Goal: Transaction & Acquisition: Purchase product/service

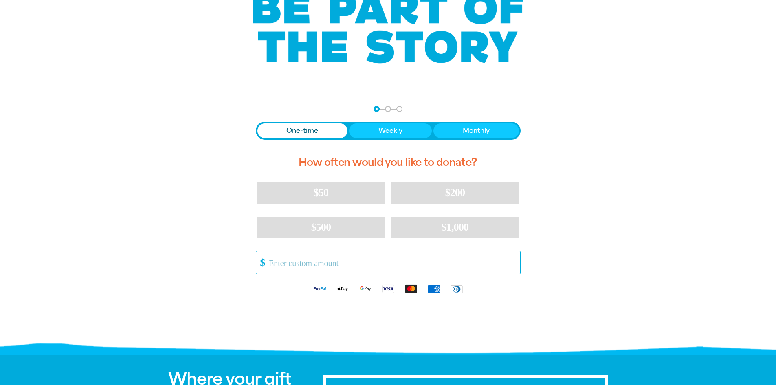
click at [335, 262] on input "Other Amount" at bounding box center [391, 262] width 257 height 22
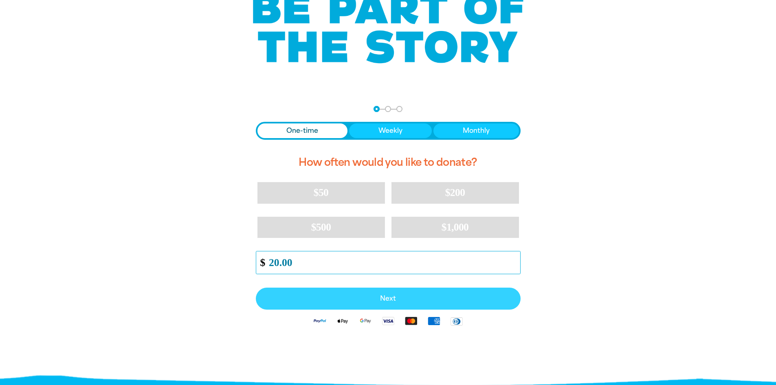
type input "20.00"
click at [367, 301] on span "Next" at bounding box center [388, 298] width 247 height 7
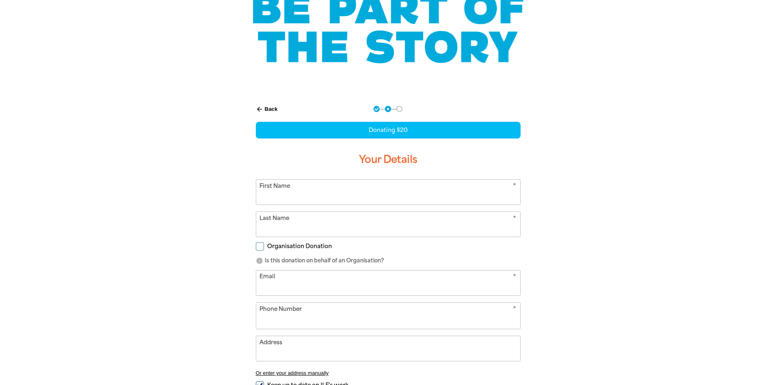
select select "AU"
click at [348, 187] on input "First Name" at bounding box center [388, 192] width 264 height 25
type input "[PERSON_NAME]"
click at [305, 229] on input "Last Name" at bounding box center [388, 224] width 264 height 25
type input "[PERSON_NAME]"
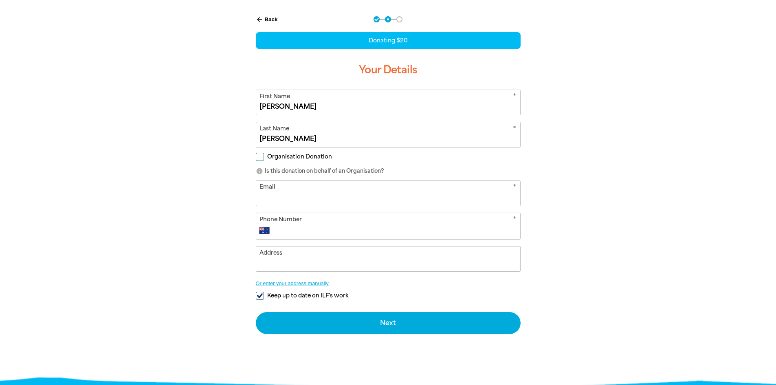
scroll to position [204, 0]
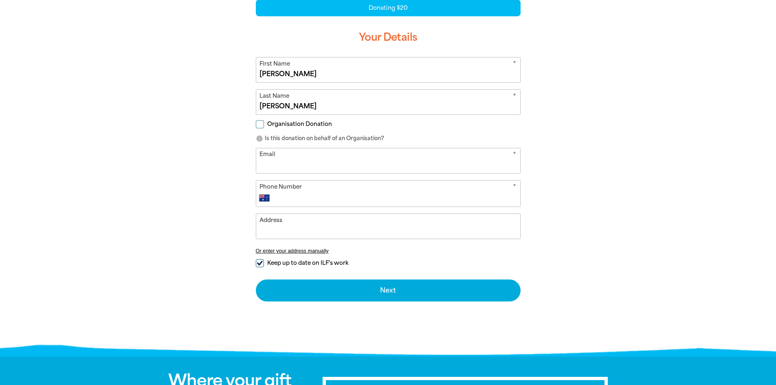
click at [316, 164] on input "Email" at bounding box center [388, 160] width 264 height 25
type input "[EMAIL_ADDRESS][DOMAIN_NAME]"
click at [316, 200] on input "Phone Number" at bounding box center [396, 198] width 241 height 10
type input "0401 016 750"
click at [308, 233] on input "Address" at bounding box center [388, 226] width 264 height 25
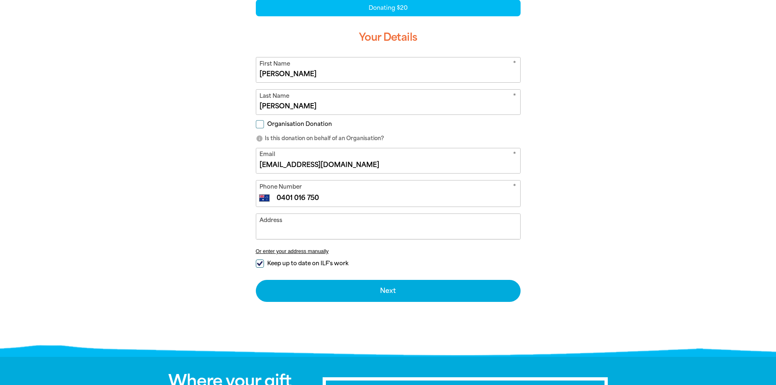
type input "1"
click at [260, 264] on input "Keep up to date on ILF's work" at bounding box center [260, 263] width 8 height 8
checkbox input "false"
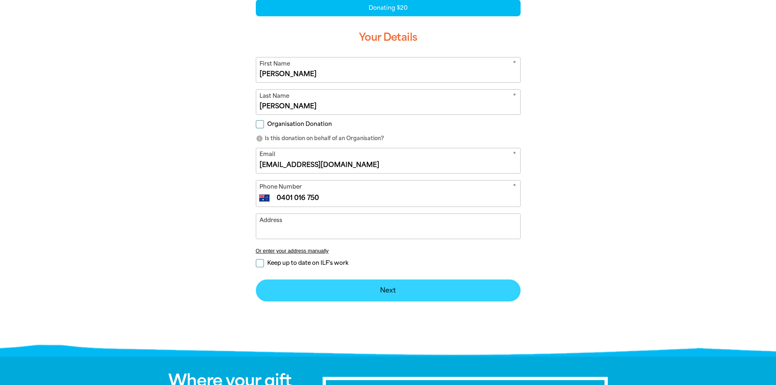
click at [425, 289] on button "Next chevron_right" at bounding box center [388, 290] width 265 height 22
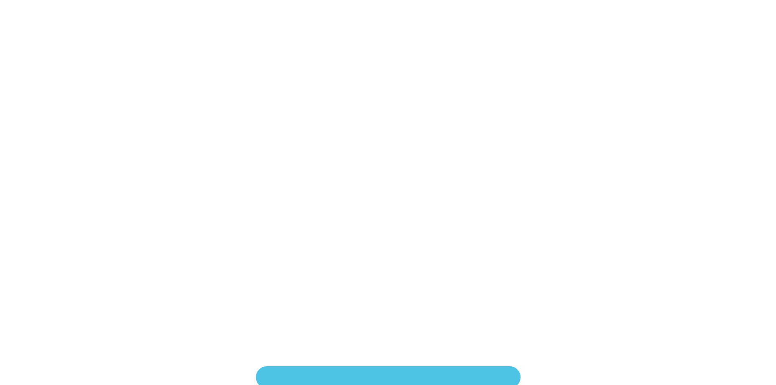
scroll to position [172, 0]
